Goal: Task Accomplishment & Management: Use online tool/utility

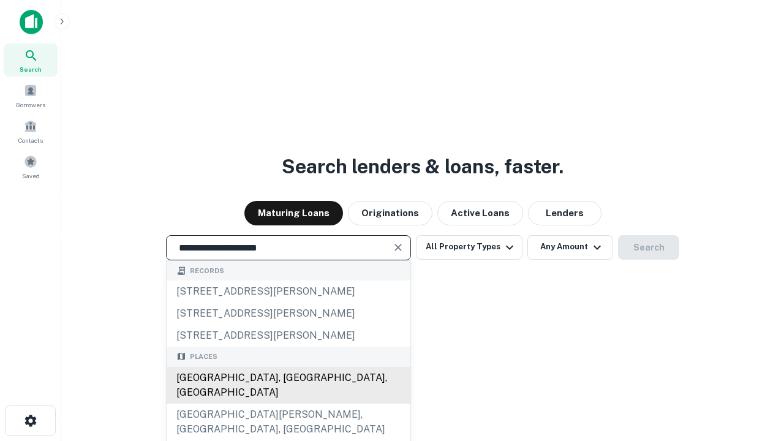
click at [288, 403] on div "[GEOGRAPHIC_DATA], [GEOGRAPHIC_DATA], [GEOGRAPHIC_DATA]" at bounding box center [289, 385] width 244 height 37
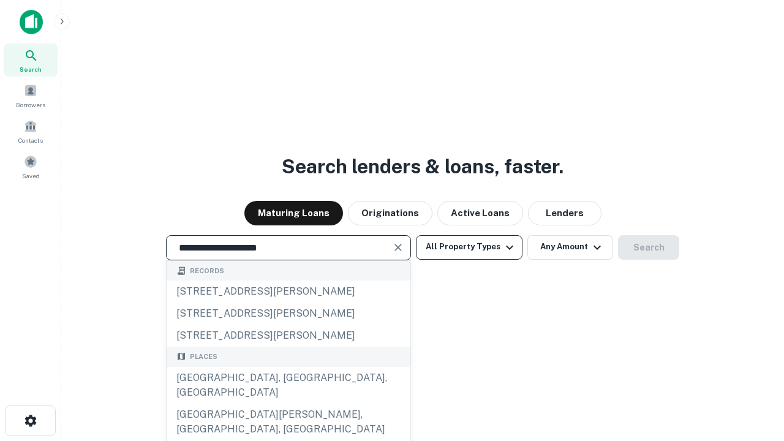
type input "**********"
click at [469, 247] on button "All Property Types" at bounding box center [469, 247] width 107 height 24
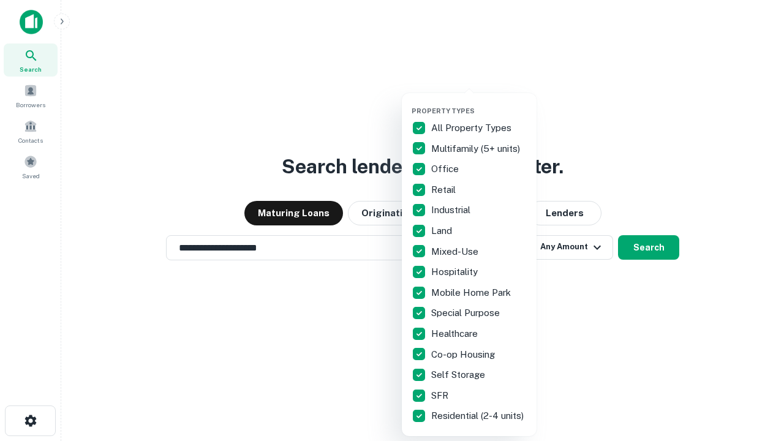
click at [479, 103] on button "button" at bounding box center [478, 103] width 135 height 1
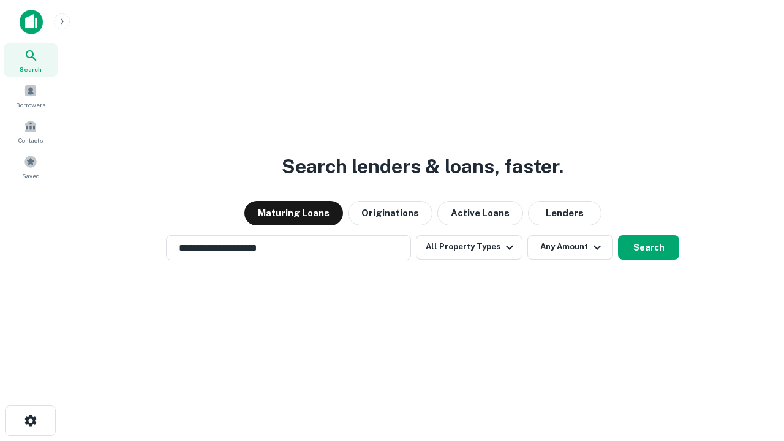
scroll to position [19, 0]
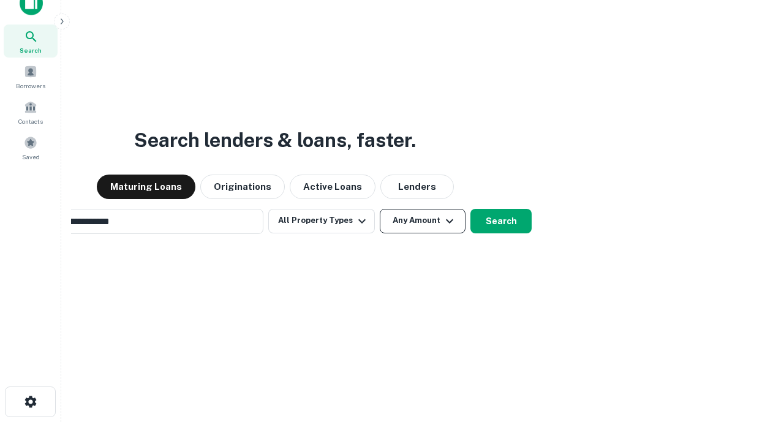
click at [380, 209] on button "Any Amount" at bounding box center [423, 221] width 86 height 24
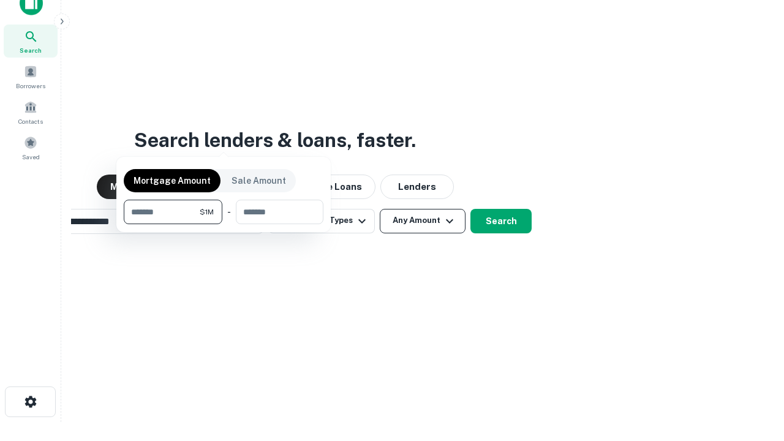
scroll to position [20, 0]
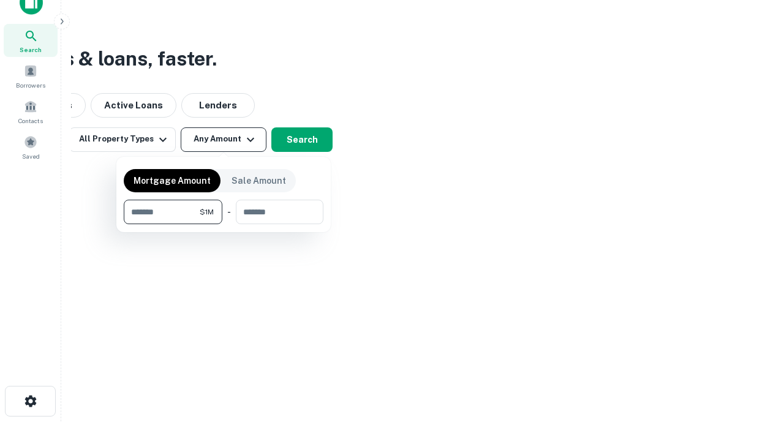
type input "*******"
click at [223, 224] on button "button" at bounding box center [224, 224] width 200 height 1
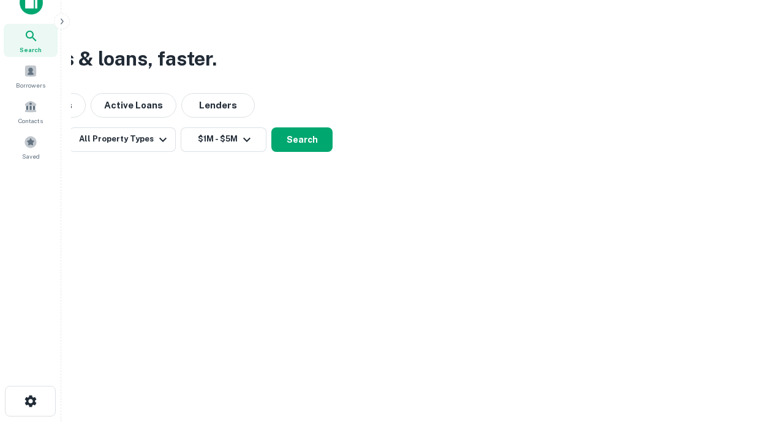
scroll to position [7, 226]
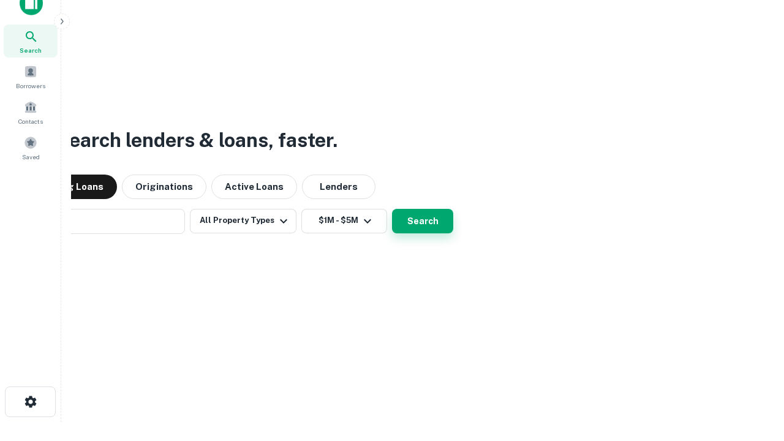
click at [392, 209] on button "Search" at bounding box center [422, 221] width 61 height 24
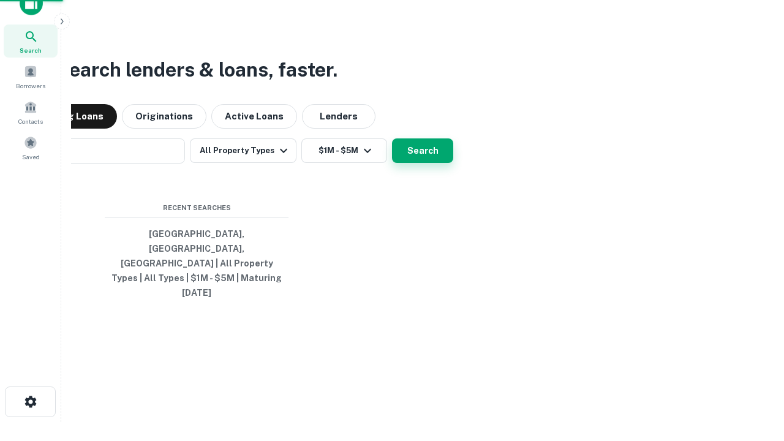
scroll to position [32, 347]
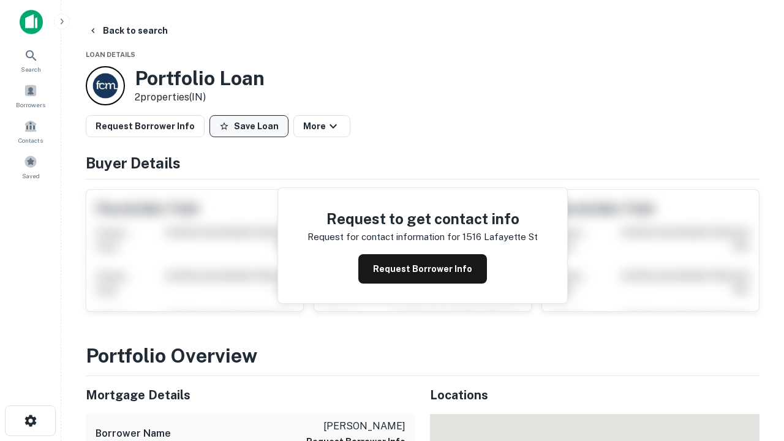
click at [249, 126] on button "Save Loan" at bounding box center [248, 126] width 79 height 22
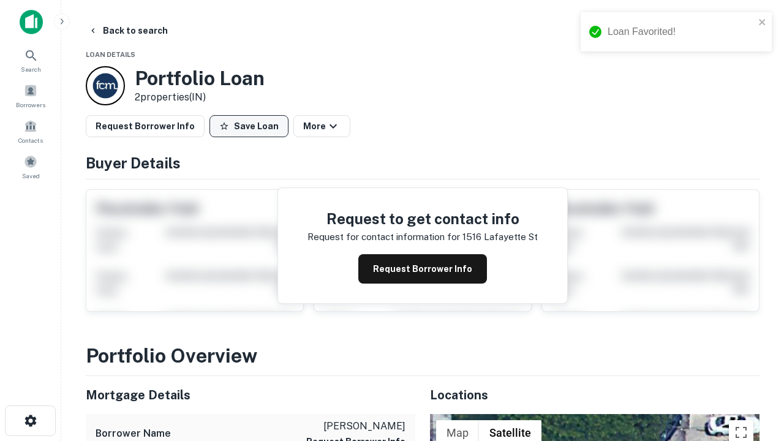
click at [252, 126] on button "Save Loan" at bounding box center [248, 126] width 79 height 22
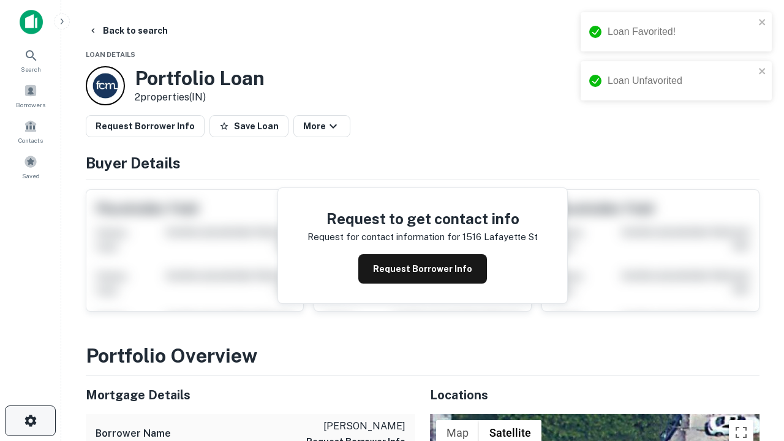
click at [30, 421] on icon "button" at bounding box center [30, 420] width 15 height 15
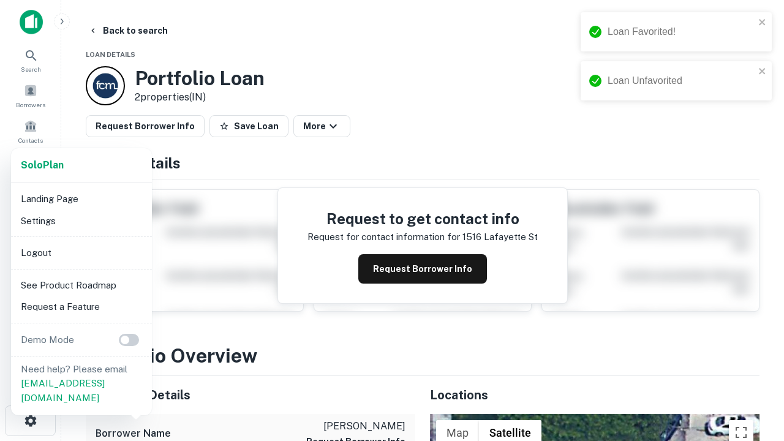
click at [81, 252] on li "Logout" at bounding box center [81, 253] width 131 height 22
